Goal: Navigation & Orientation: Go to known website

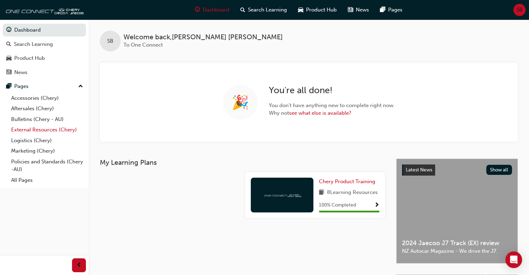
click at [37, 129] on link "External Resources (Chery)" at bounding box center [46, 129] width 77 height 11
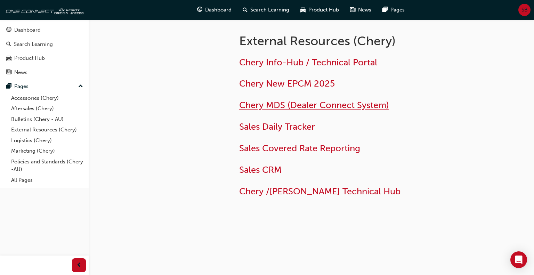
click at [295, 106] on span "Chery MDS (Dealer Connect System)" at bounding box center [314, 105] width 150 height 11
